Goal: Task Accomplishment & Management: Complete application form

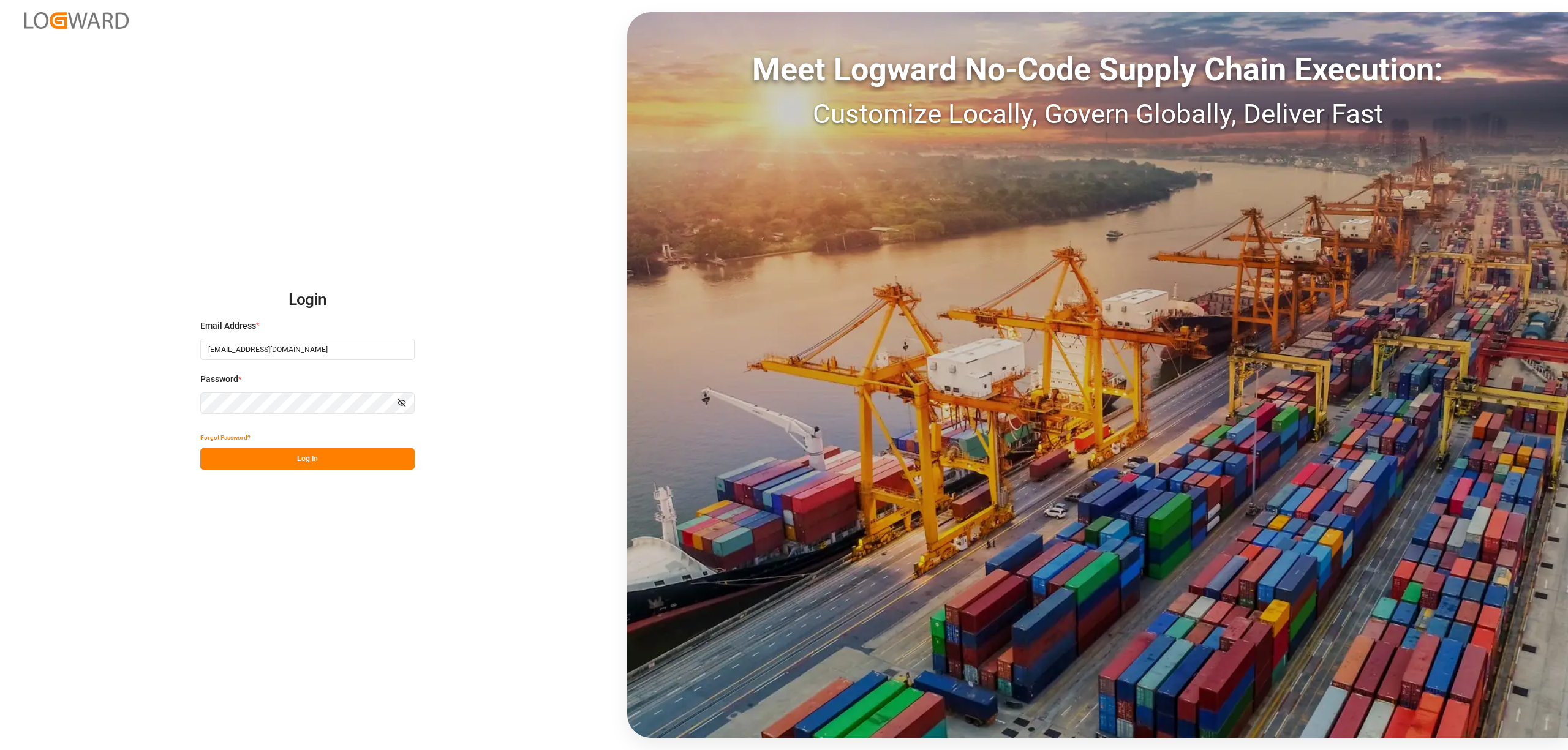
click at [312, 457] on button "Log In" at bounding box center [307, 459] width 214 height 21
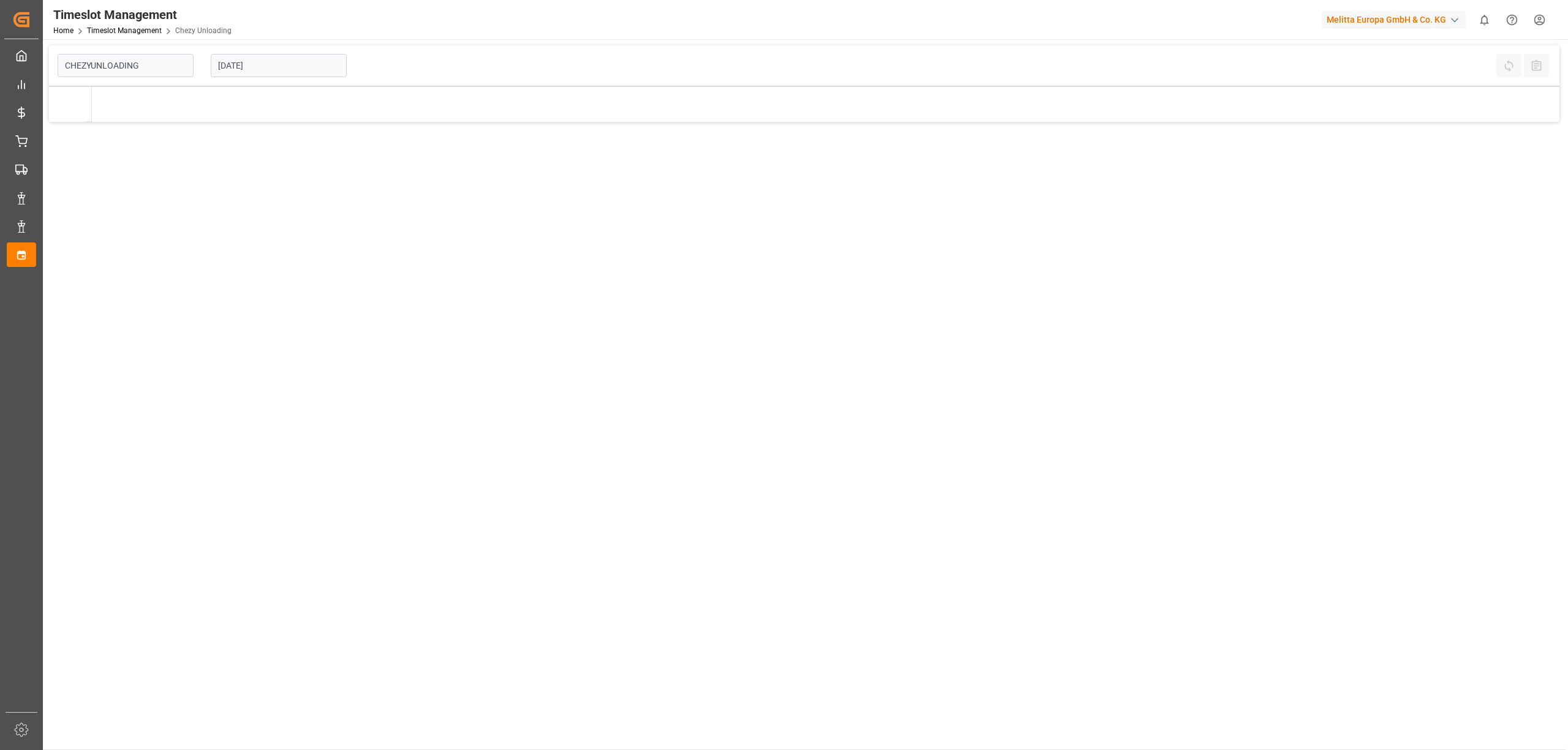
type input "Chezy Unloading"
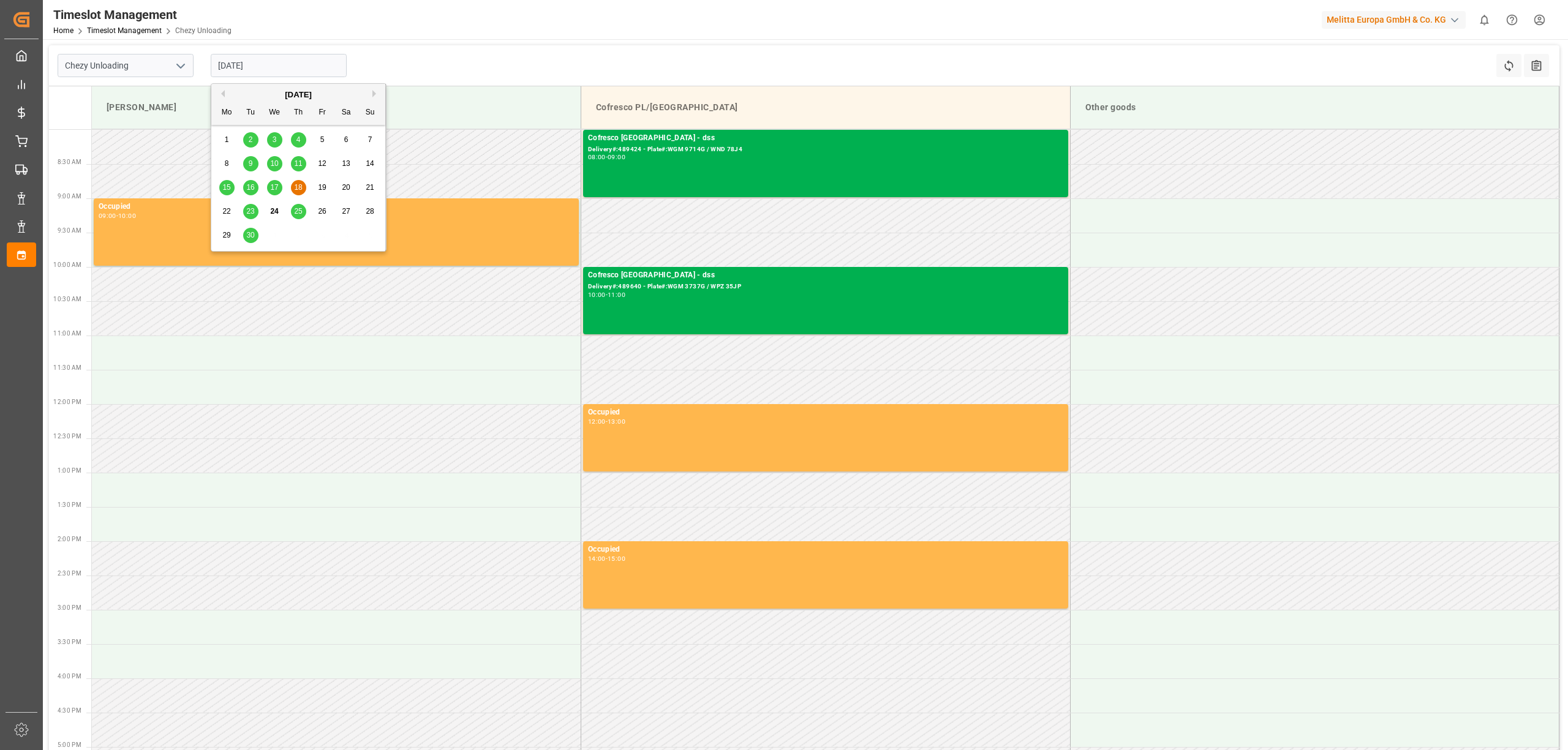
click at [294, 68] on input "[DATE]" at bounding box center [278, 66] width 136 height 23
click at [248, 236] on span "30" at bounding box center [250, 235] width 8 height 9
type input "[DATE]"
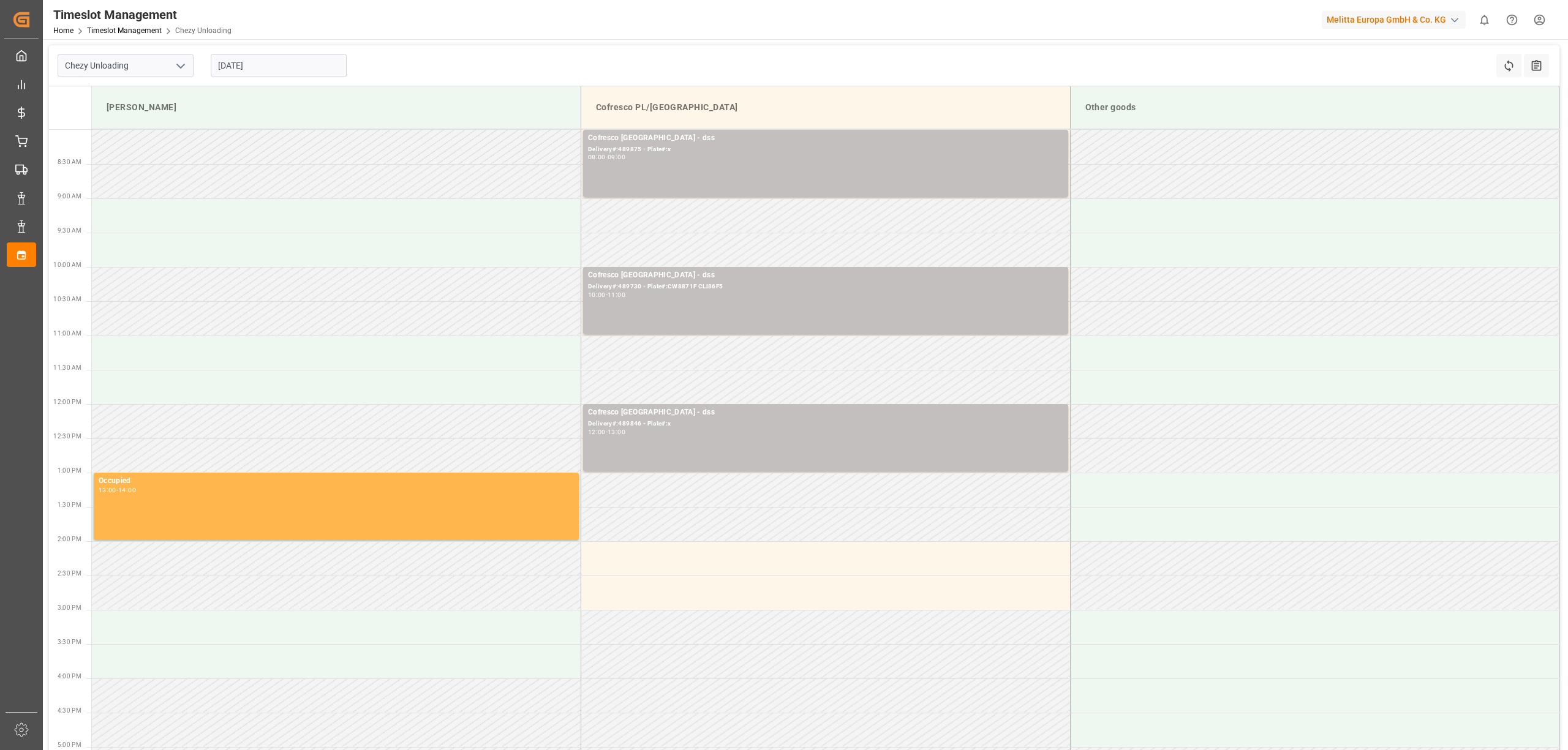
click at [520, 50] on div "Chezy Unloading [DATE] Refresh Time Slots All Audits" at bounding box center [804, 66] width 1511 height 41
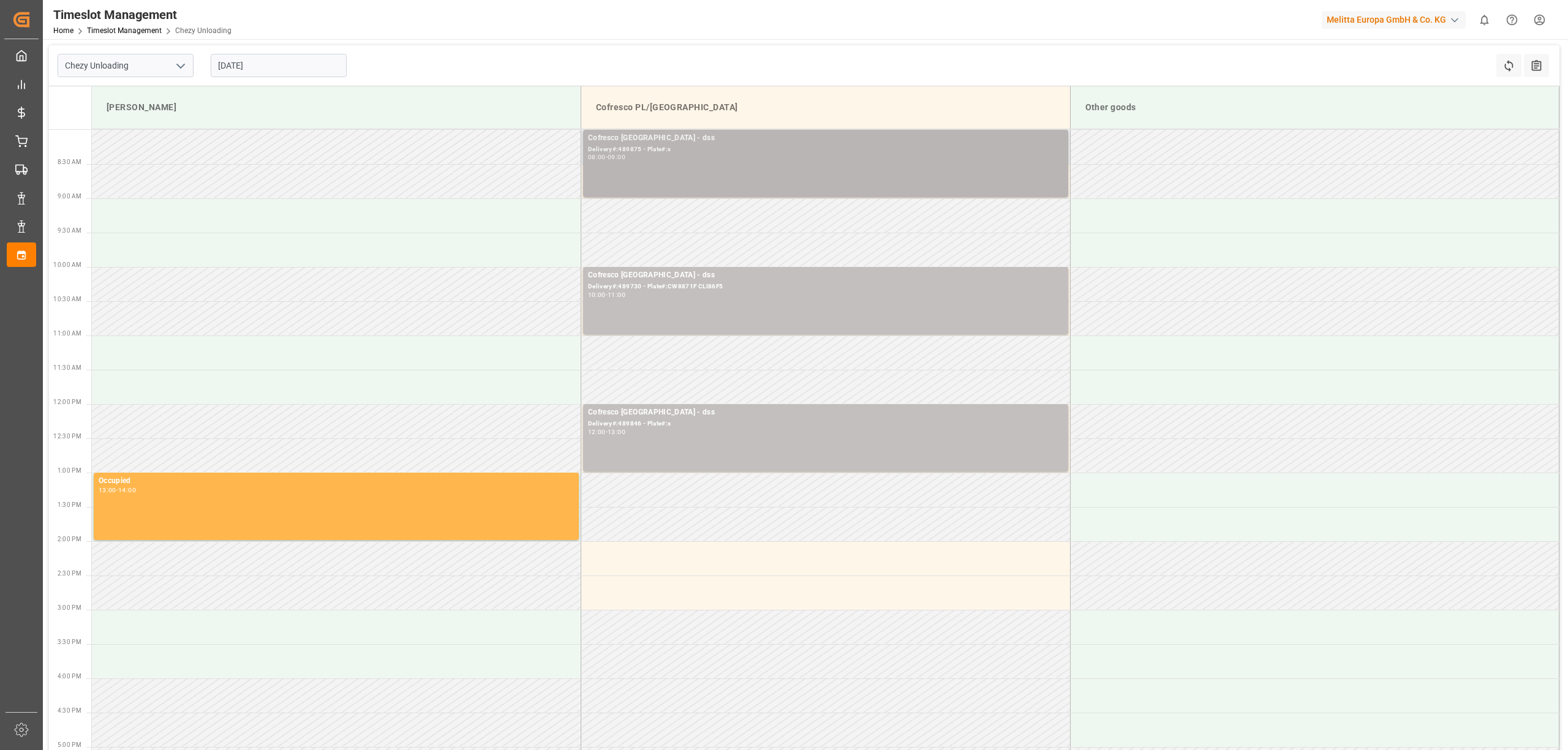
click at [745, 149] on div "Delivery#:489875 - Plate#:x" at bounding box center [826, 149] width 476 height 10
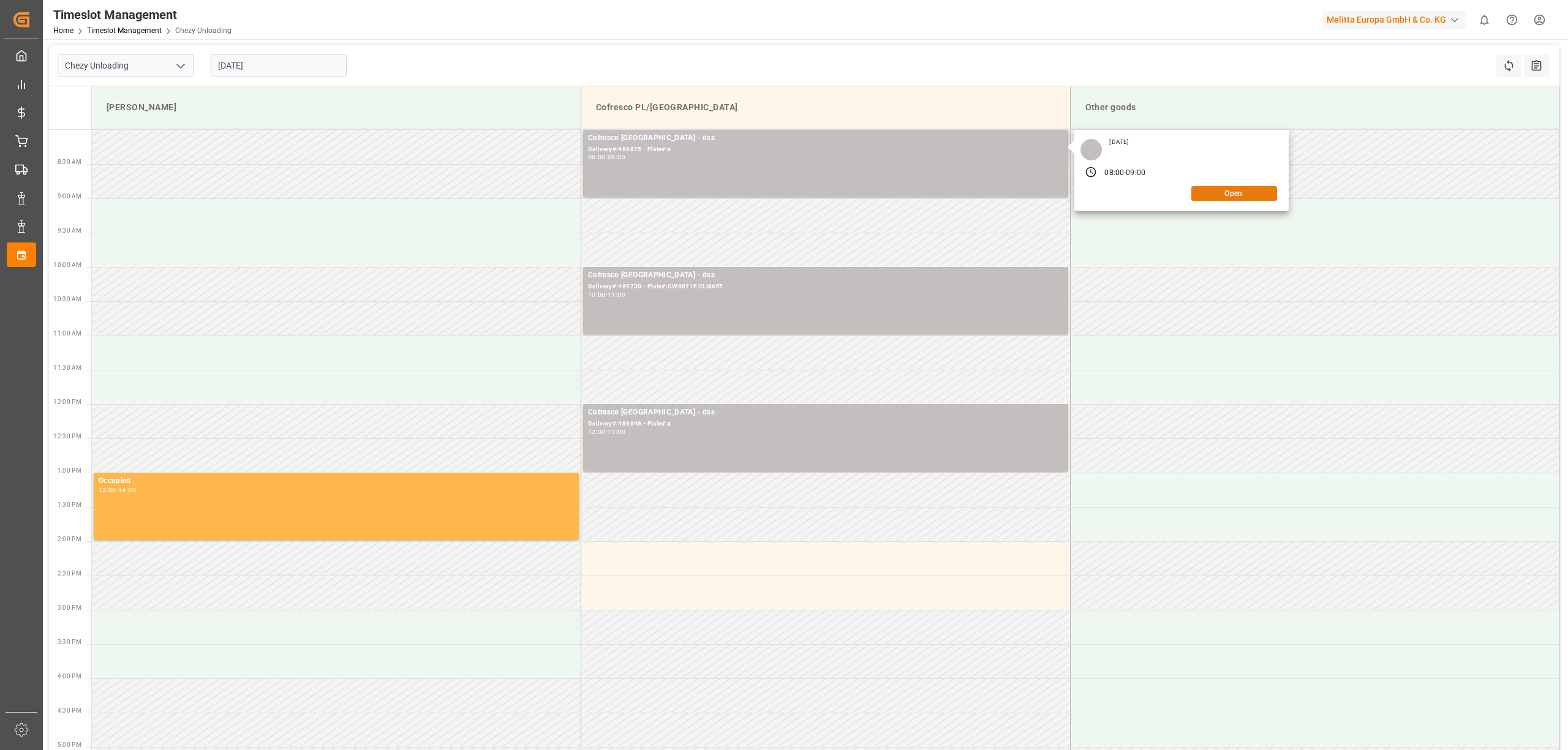
click at [1224, 193] on button "Open" at bounding box center [1234, 193] width 86 height 15
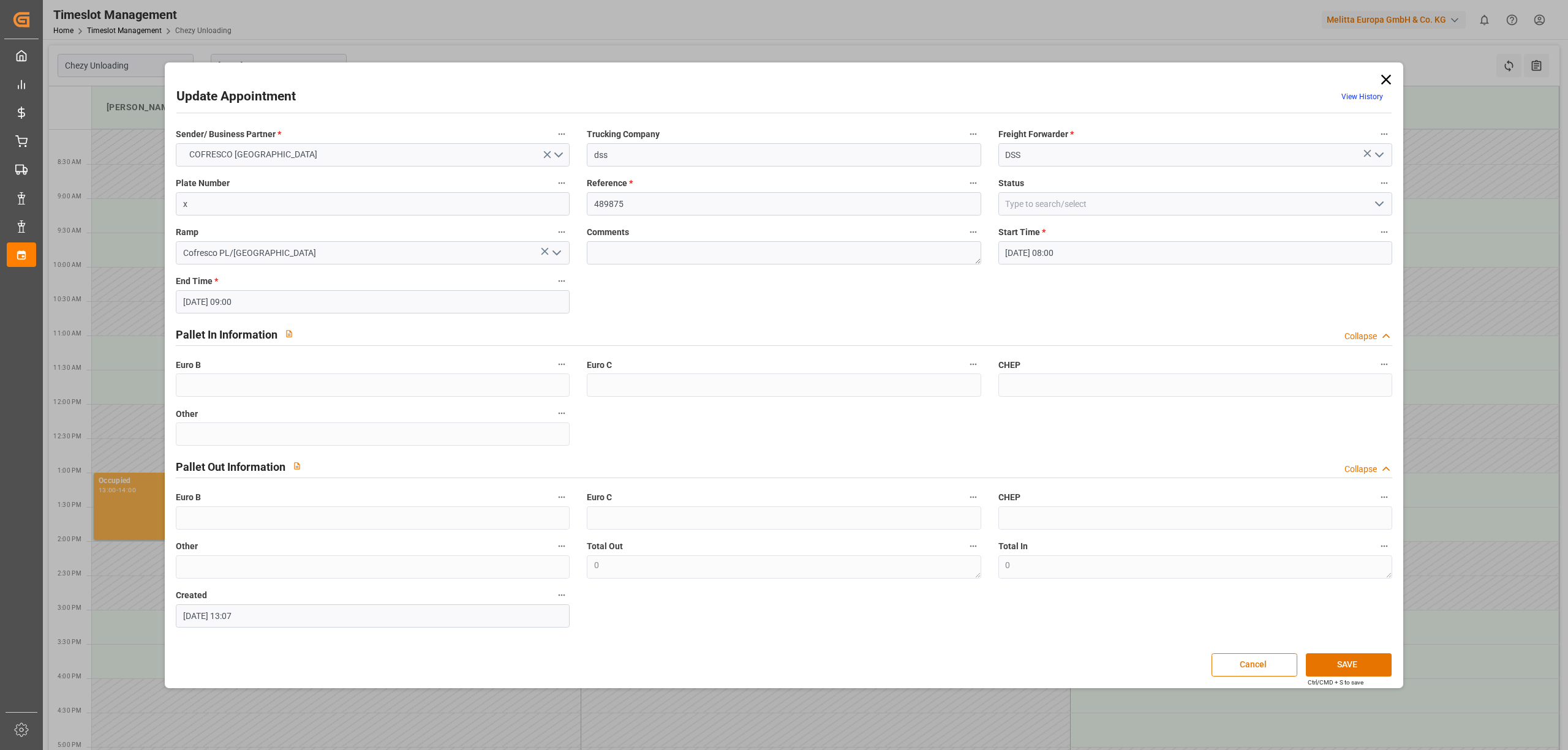
click at [397, 184] on label "Plate Number" at bounding box center [372, 184] width 394 height 17
click at [554, 184] on button "Plate Number" at bounding box center [562, 183] width 16 height 16
click at [373, 207] on div at bounding box center [784, 375] width 1568 height 750
click at [373, 207] on div "Description Audits" at bounding box center [784, 375] width 1568 height 750
click at [371, 211] on input "x" at bounding box center [372, 204] width 394 height 23
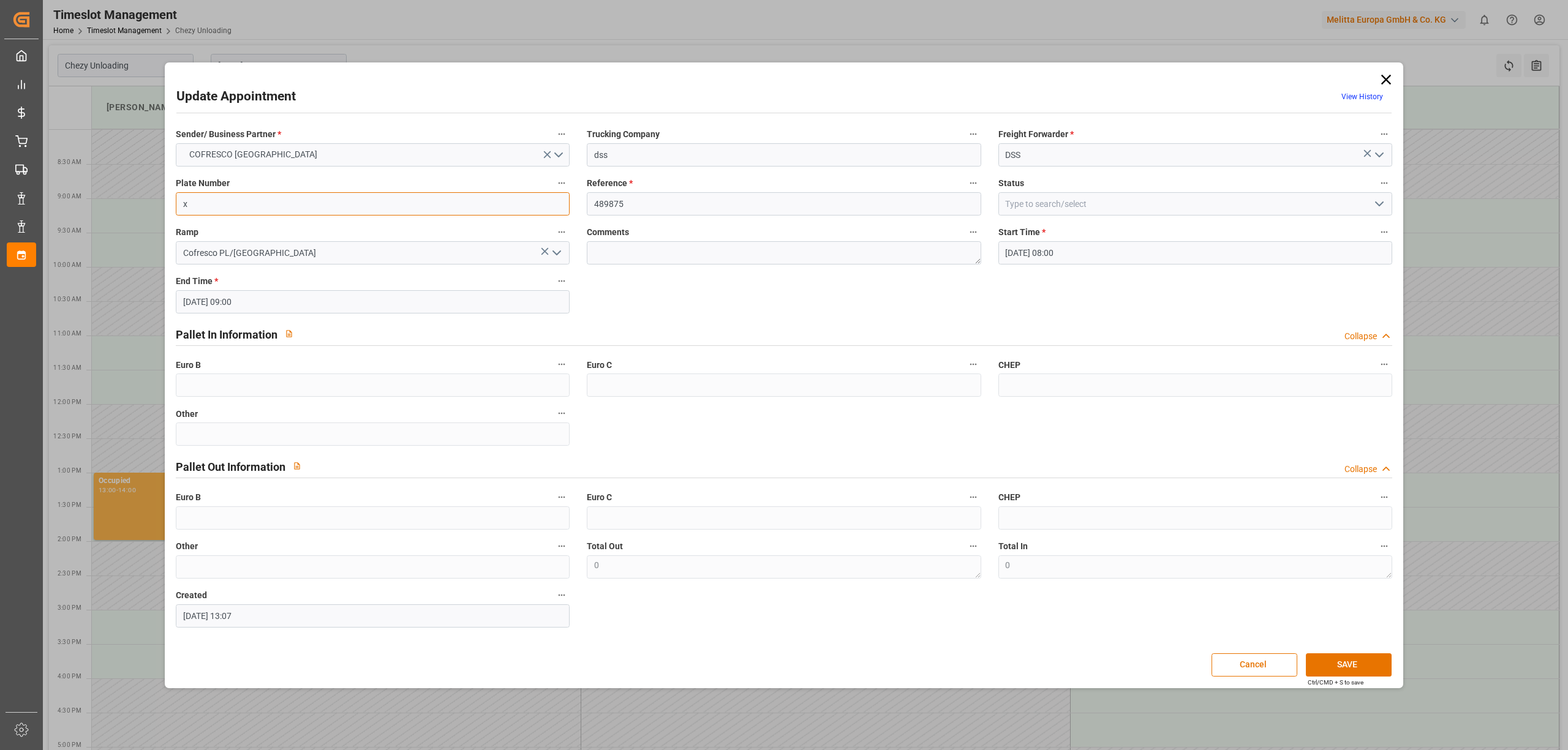
click at [371, 211] on input "x" at bounding box center [372, 204] width 394 height 23
paste input "WGM2621C/WGM0653R"
type input "WGM2621C/WGM0653R"
click at [1359, 672] on button "SAVE" at bounding box center [1349, 665] width 86 height 23
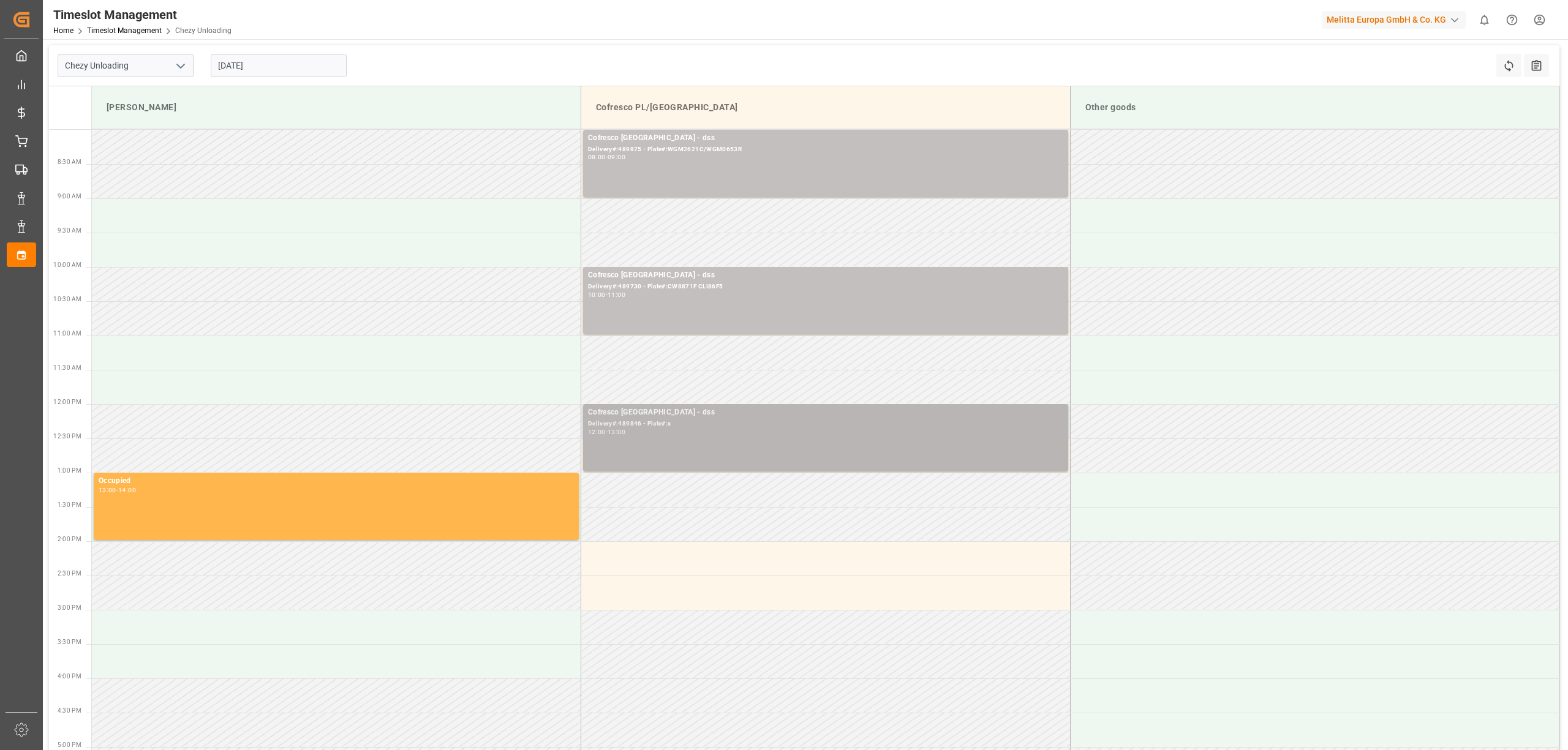
click at [708, 421] on div "Delivery#:489846 - Plate#:x" at bounding box center [826, 424] width 476 height 10
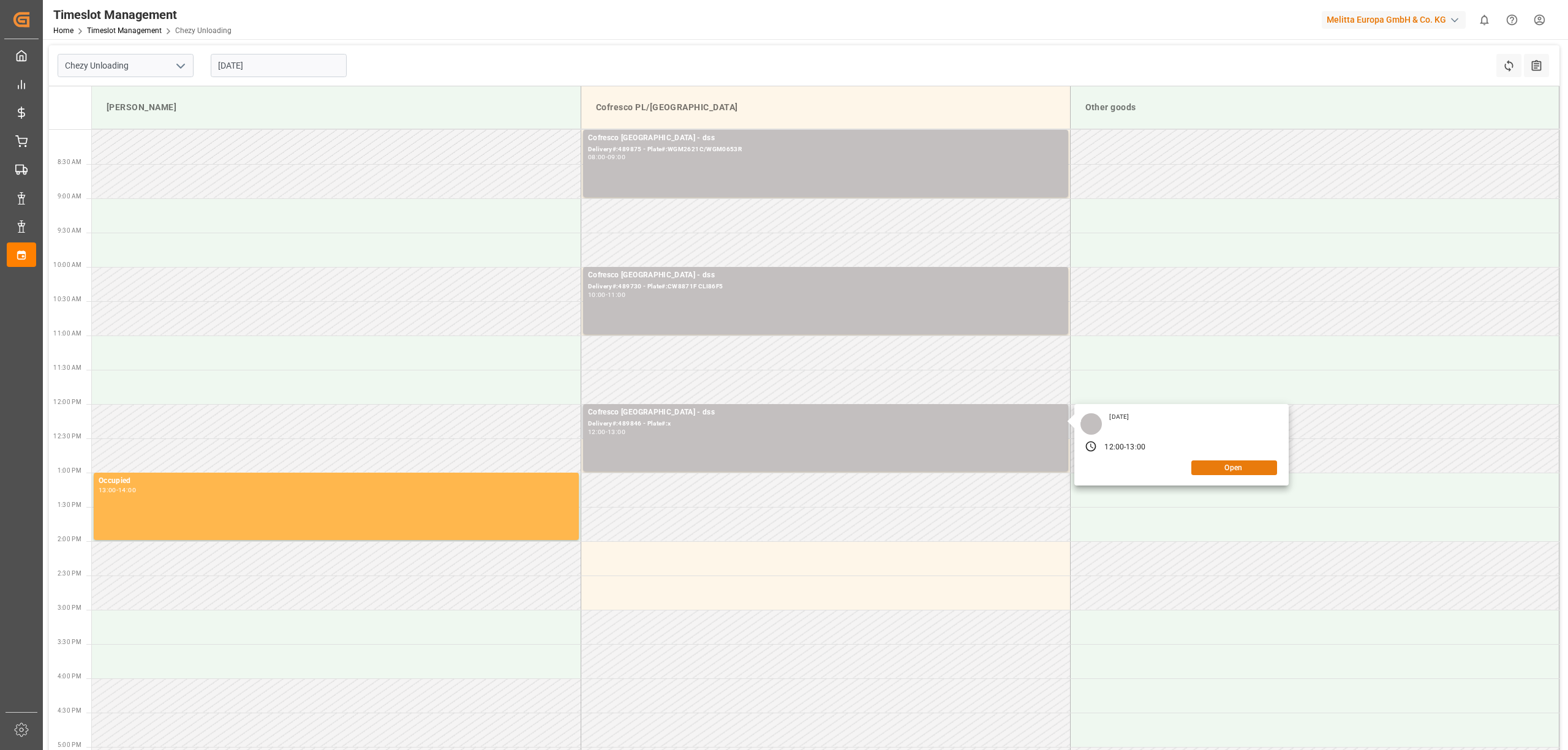
click at [1246, 473] on button "Open" at bounding box center [1234, 468] width 86 height 15
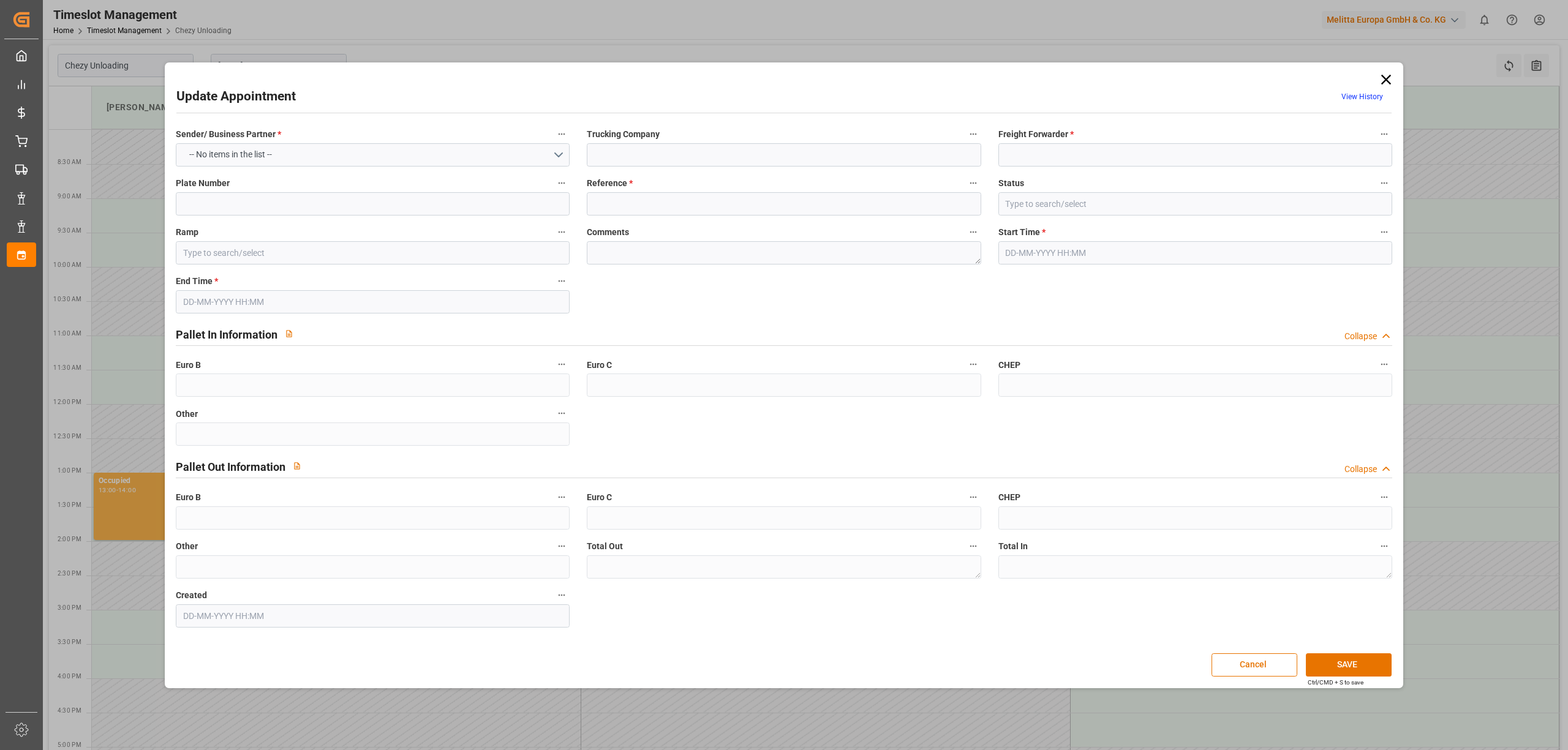
type input "dss"
type input "DSS"
type input "x"
type input "489846"
type input "Cofresco PL/[GEOGRAPHIC_DATA]"
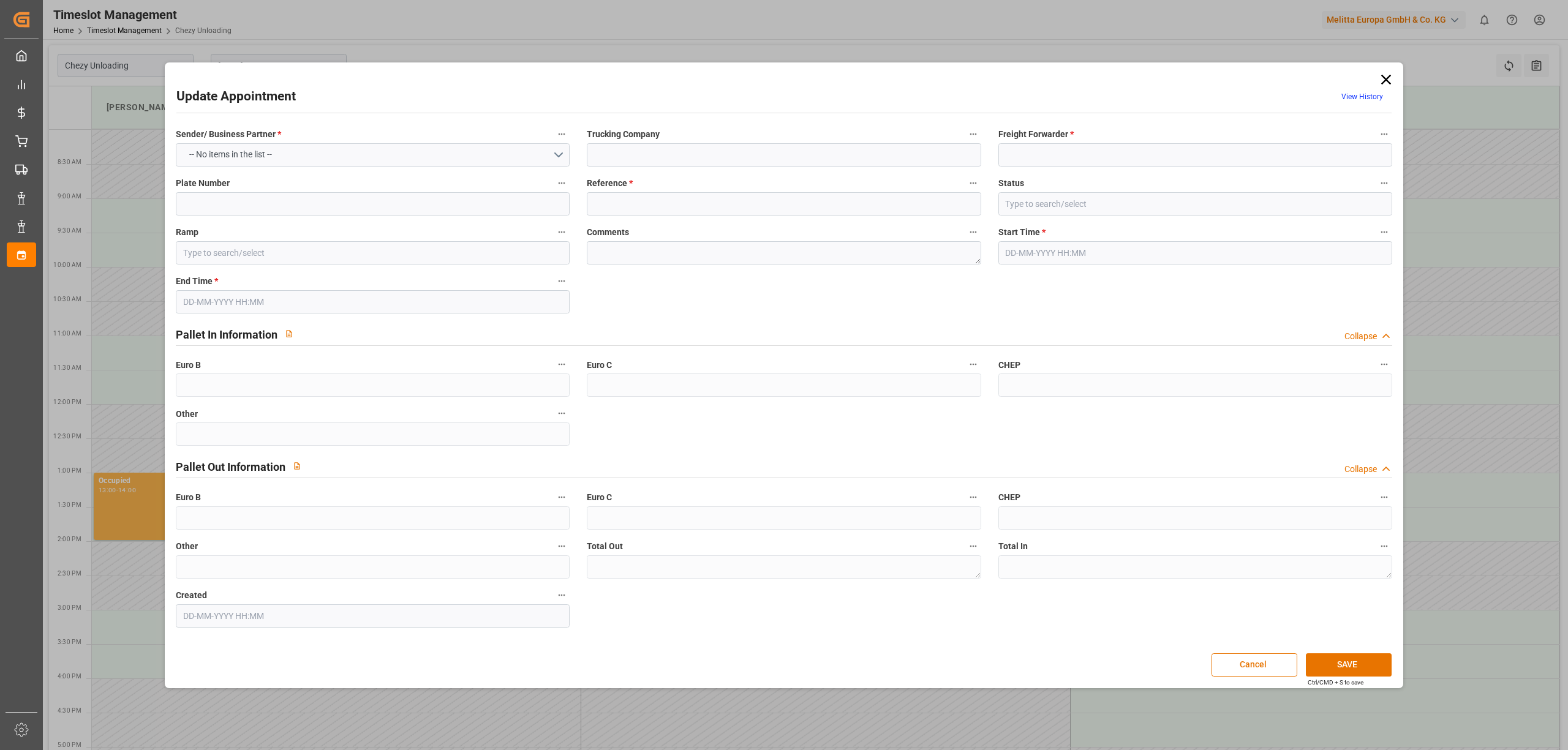
type textarea "0"
type input "[DATE] 12:00"
type input "[DATE] 13:00"
type input "[DATE] 09:09"
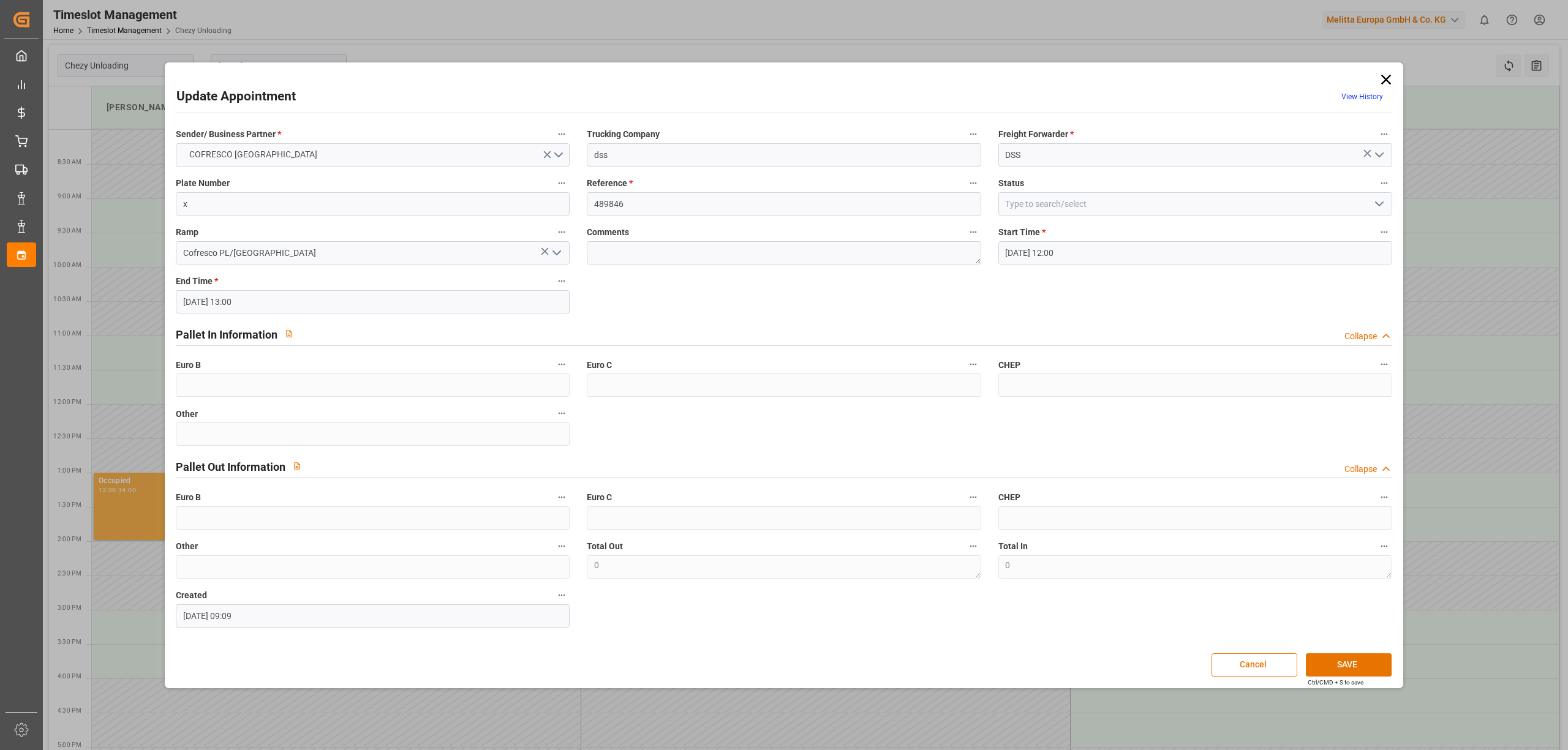
click at [334, 227] on label "Ramp" at bounding box center [372, 233] width 394 height 17
click at [554, 227] on button "Ramp" at bounding box center [562, 232] width 16 height 16
click at [346, 209] on div at bounding box center [784, 375] width 1568 height 750
click at [347, 209] on div "Description Audits" at bounding box center [784, 375] width 1568 height 750
click at [363, 196] on input "x" at bounding box center [372, 204] width 394 height 23
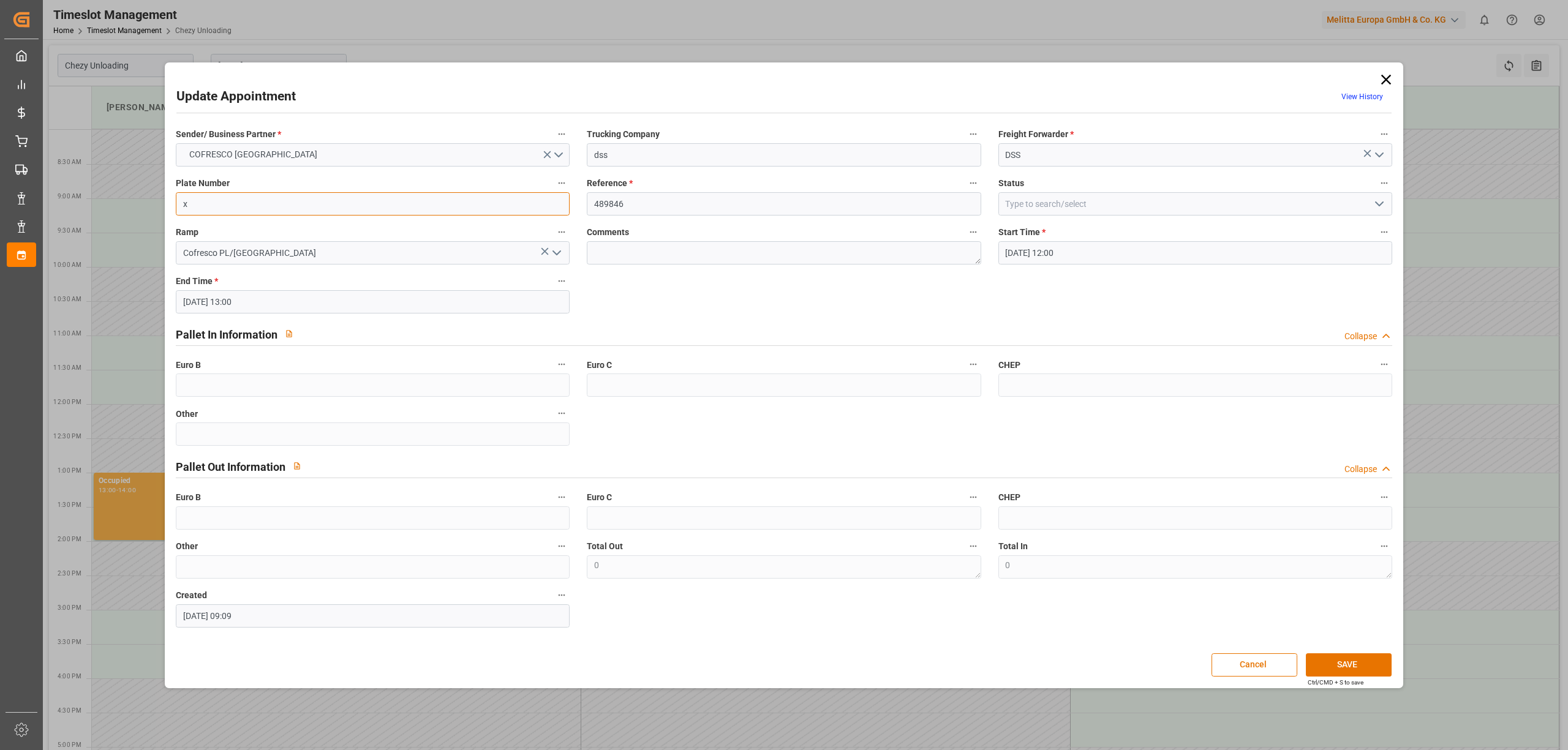
click at [363, 195] on input "x" at bounding box center [372, 204] width 394 height 23
paste input "GDA66884/CTR53182"
type input "GDA66884/CTR53182"
click at [1330, 662] on button "SAVE" at bounding box center [1349, 665] width 86 height 23
